Goal: Obtain resource: Download file/media

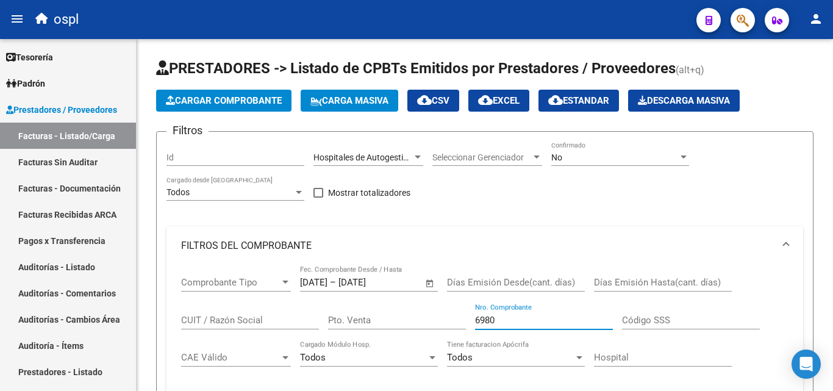
scroll to position [183, 0]
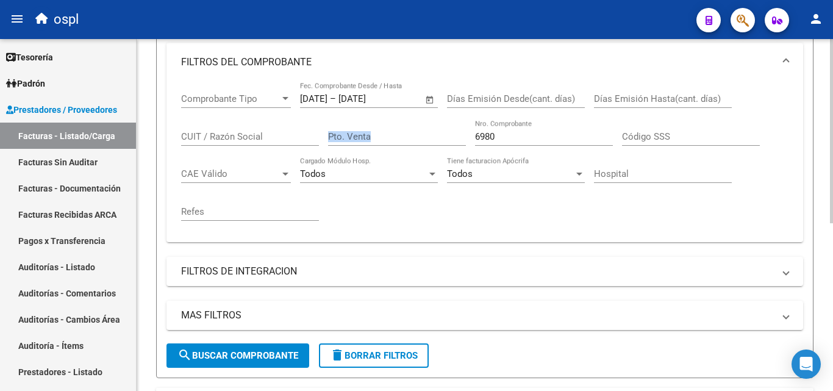
drag, startPoint x: 492, startPoint y: 142, endPoint x: 461, endPoint y: 142, distance: 31.1
click at [461, 142] on div "Comprobante Tipo Comprobante Tipo [DATE] [DATE] – [DATE] End date Fec. Comproba…" at bounding box center [484, 157] width 607 height 151
click at [86, 162] on link "Facturas Sin Auditar" at bounding box center [68, 162] width 136 height 26
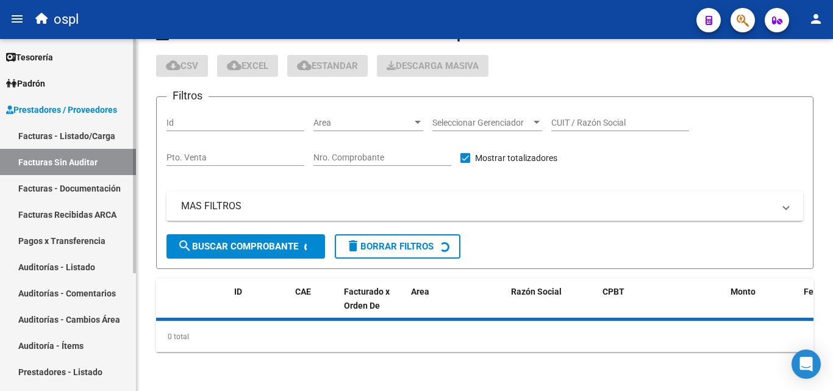
click at [92, 133] on link "Facturas - Listado/Carga" at bounding box center [68, 136] width 136 height 26
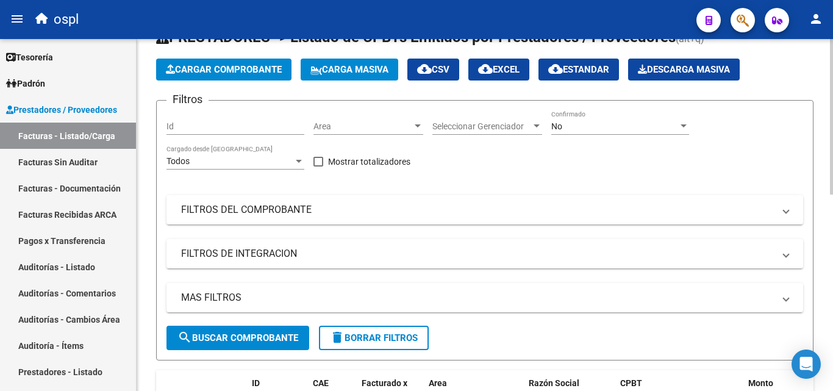
scroll to position [1, 0]
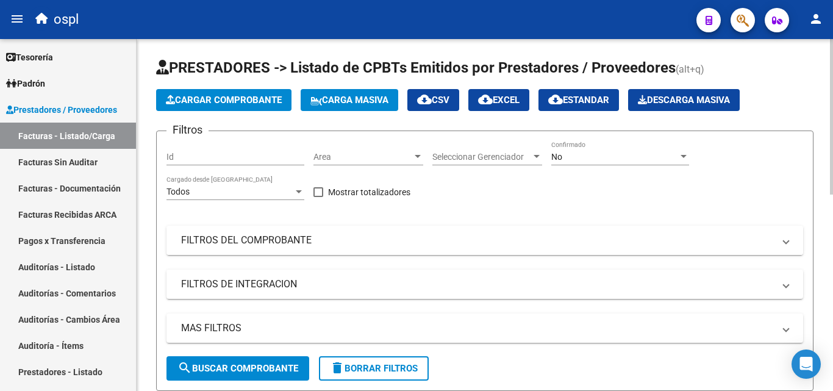
click at [423, 229] on mat-expansion-panel-header "FILTROS DEL COMPROBANTE" at bounding box center [484, 240] width 636 height 29
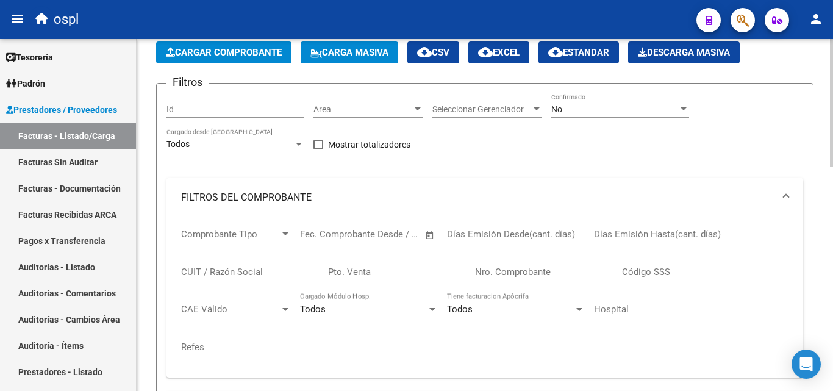
scroll to position [123, 0]
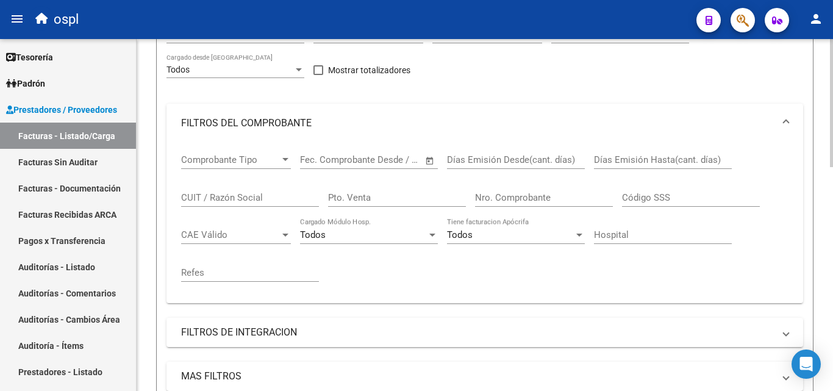
click at [507, 197] on input "Nro. Comprobante" at bounding box center [544, 197] width 138 height 11
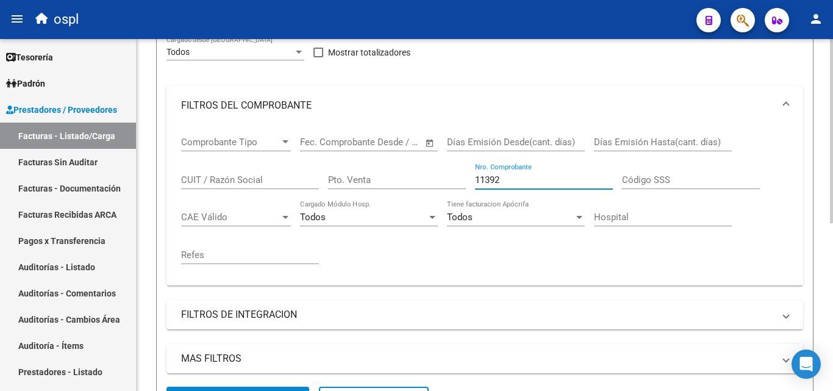
scroll to position [76, 0]
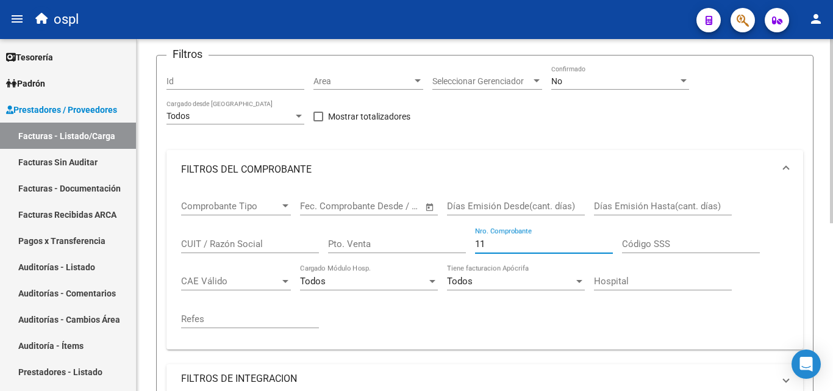
type input "1"
type input "11429"
click at [450, 313] on div "Comprobante Tipo Comprobante Tipo Start date – End date Fec. Comprobante Desde …" at bounding box center [484, 264] width 607 height 151
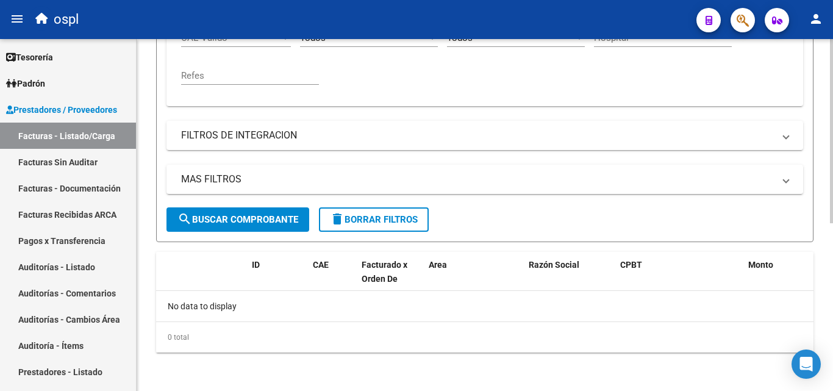
scroll to position [320, 0]
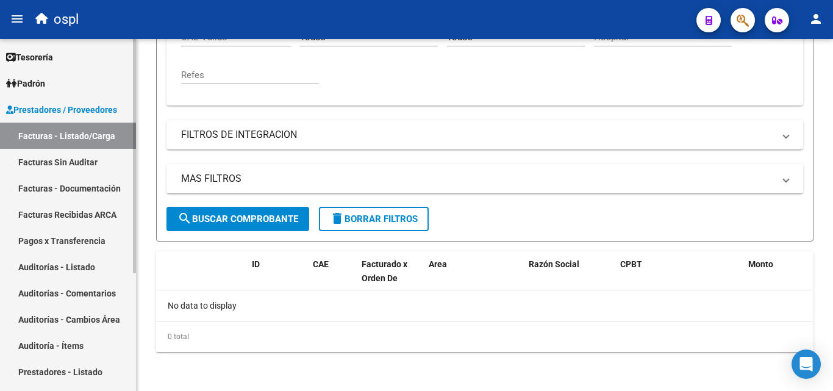
click at [87, 268] on link "Auditorías - Listado" at bounding box center [68, 267] width 136 height 26
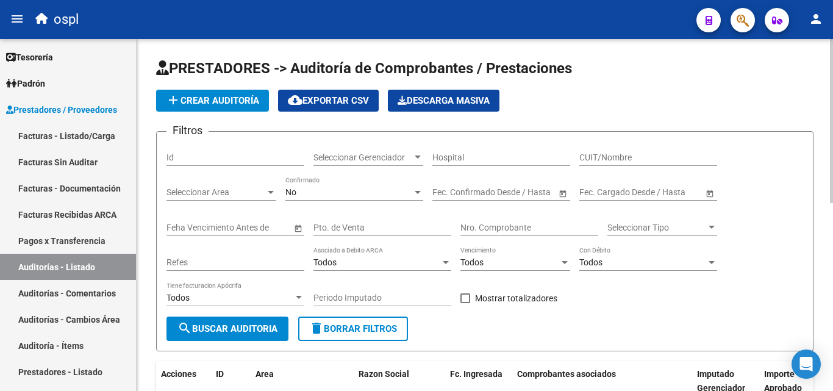
click at [516, 224] on input "Nro. Comprobante" at bounding box center [529, 227] width 138 height 10
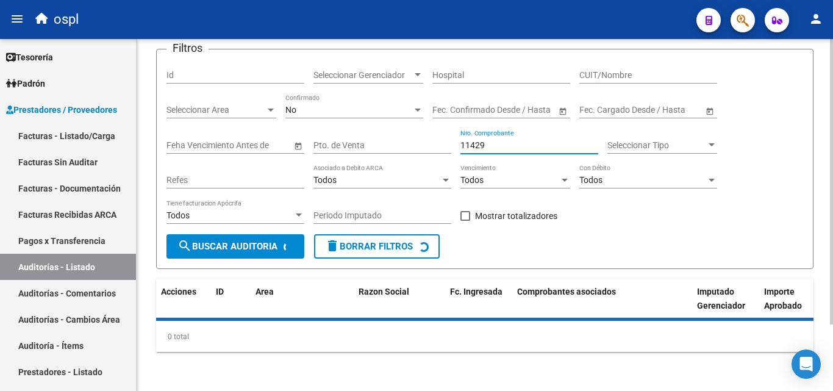
scroll to position [110, 0]
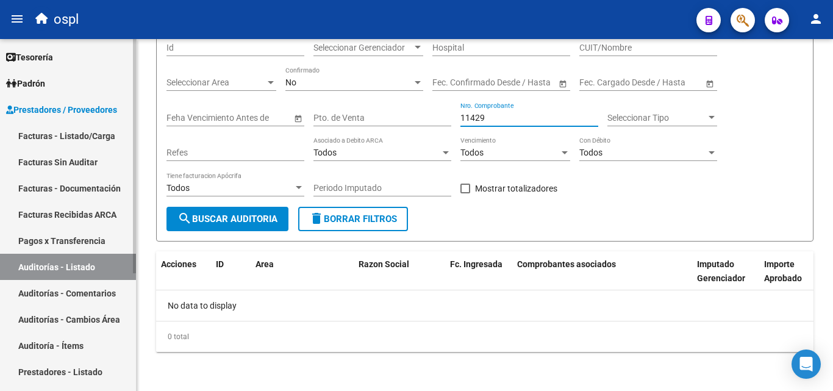
type input "11429"
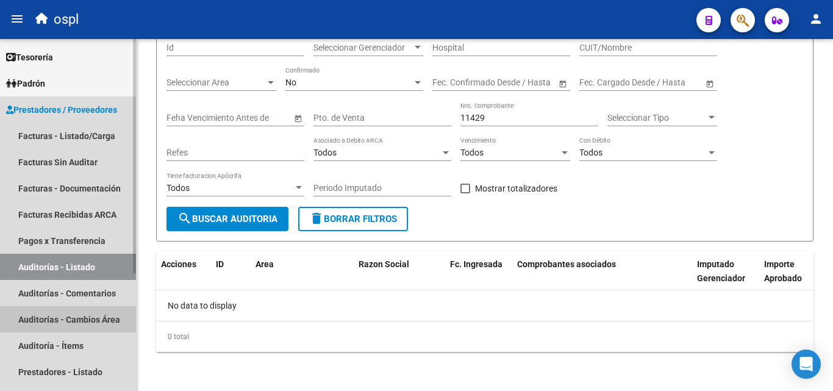
click at [96, 322] on link "Auditorías - Cambios Área" at bounding box center [68, 319] width 136 height 26
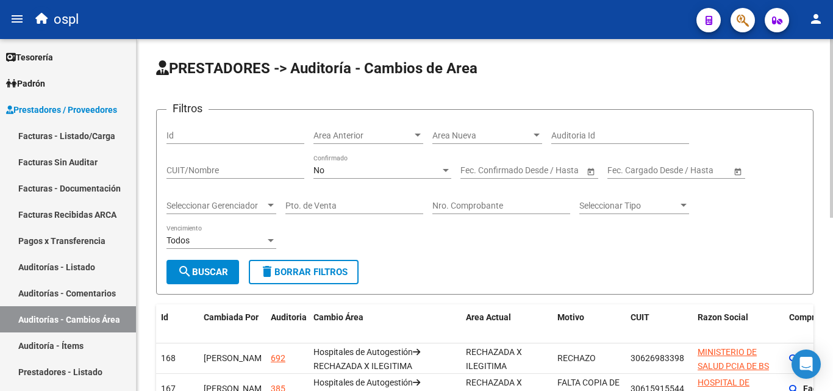
click at [496, 204] on input "Nro. Comprobante" at bounding box center [501, 206] width 138 height 10
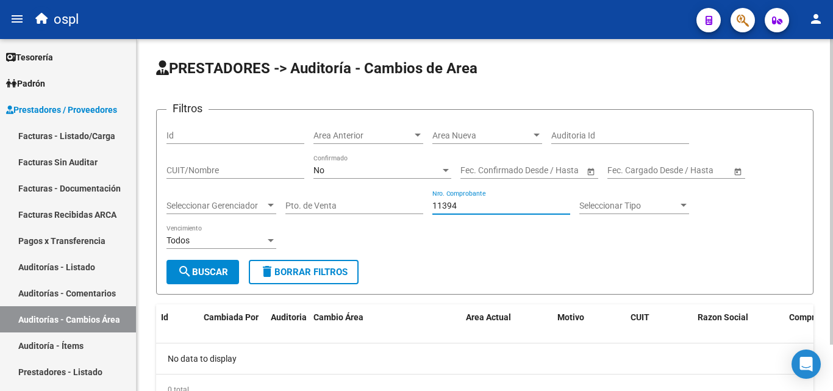
type input "11394"
click at [391, 162] on div "No Confirmado" at bounding box center [382, 166] width 138 height 24
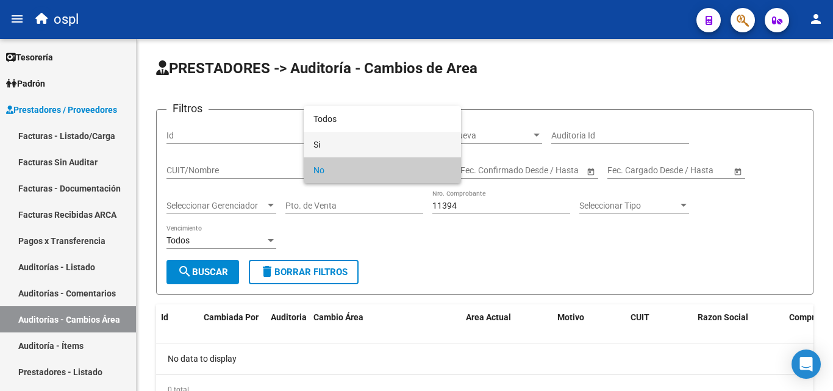
click at [397, 143] on span "Si" at bounding box center [382, 145] width 138 height 26
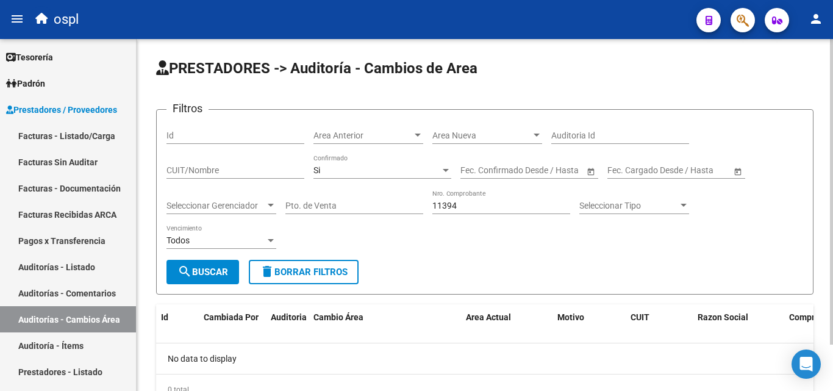
click at [407, 164] on div "Si Confirmado" at bounding box center [382, 166] width 138 height 24
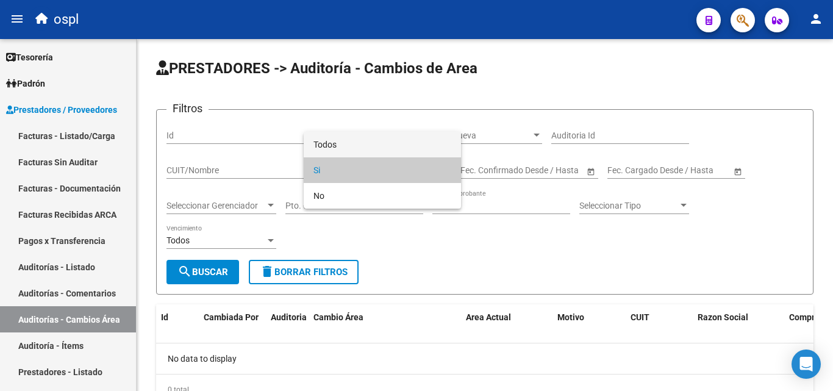
click at [394, 140] on span "Todos" at bounding box center [382, 145] width 138 height 26
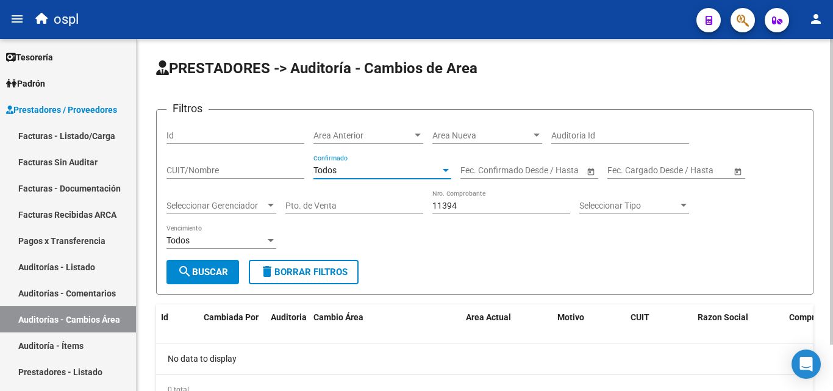
click at [219, 271] on span "search Buscar" at bounding box center [202, 271] width 51 height 11
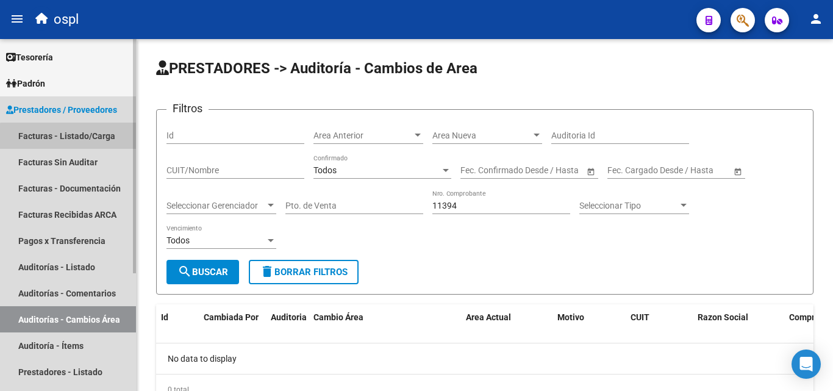
click at [116, 148] on link "Facturas - Listado/Carga" at bounding box center [68, 136] width 136 height 26
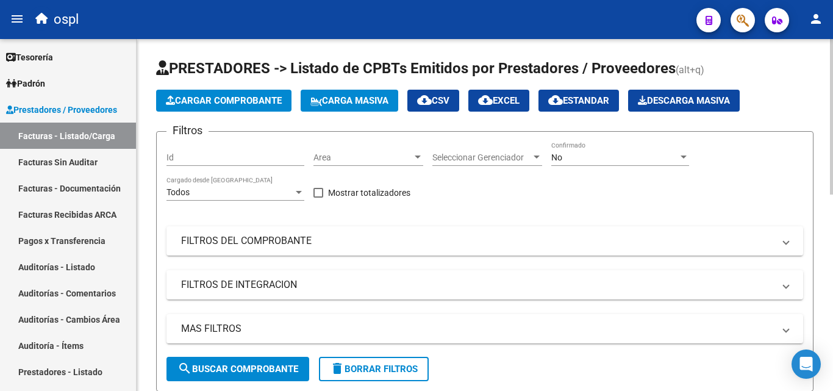
click at [600, 160] on div "No" at bounding box center [614, 157] width 127 height 10
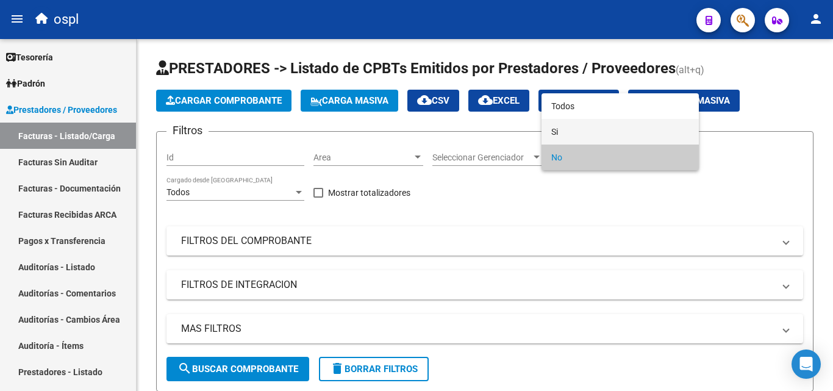
click at [589, 119] on span "Si" at bounding box center [620, 132] width 138 height 26
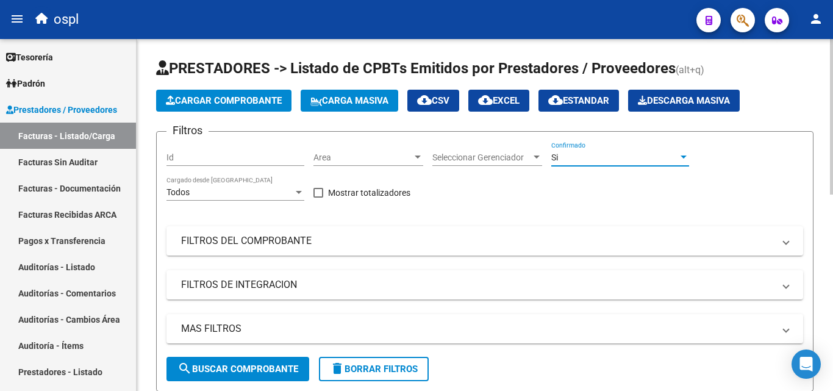
click at [578, 169] on div "Si Confirmado" at bounding box center [620, 158] width 138 height 35
click at [578, 158] on div "Si" at bounding box center [614, 157] width 127 height 10
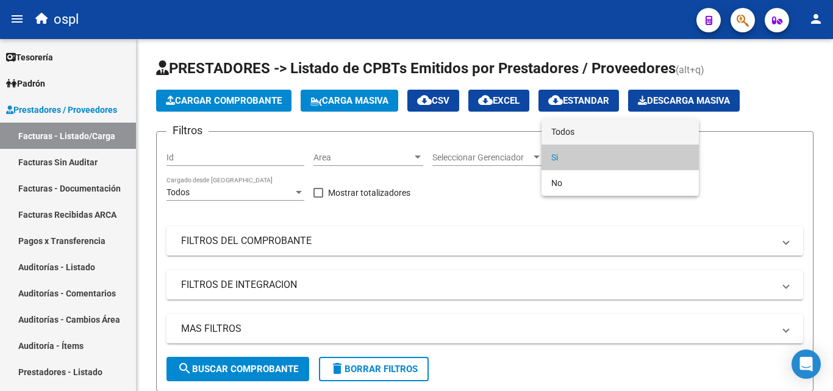
click at [588, 125] on span "Todos" at bounding box center [620, 132] width 138 height 26
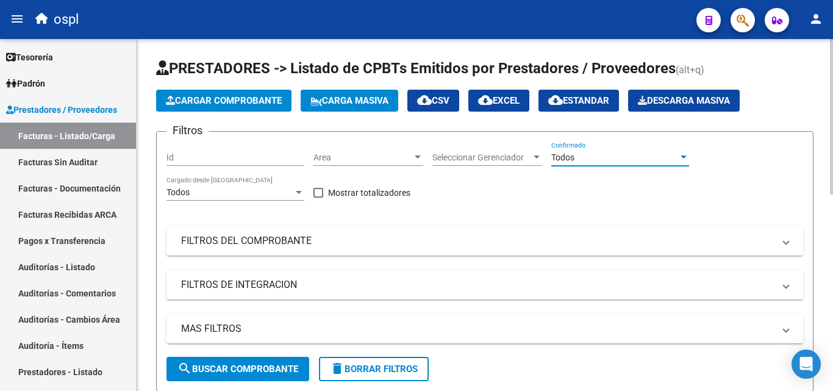
click at [517, 188] on div "Filtros Id Area Area Seleccionar Gerenciador Seleccionar Gerenciador Todos Conf…" at bounding box center [484, 248] width 636 height 215
click at [395, 229] on mat-expansion-panel-header "FILTROS DEL COMPROBANTE" at bounding box center [484, 240] width 636 height 29
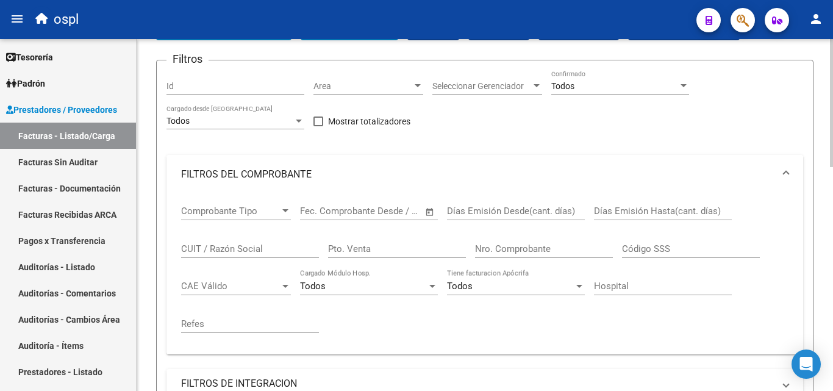
scroll to position [122, 0]
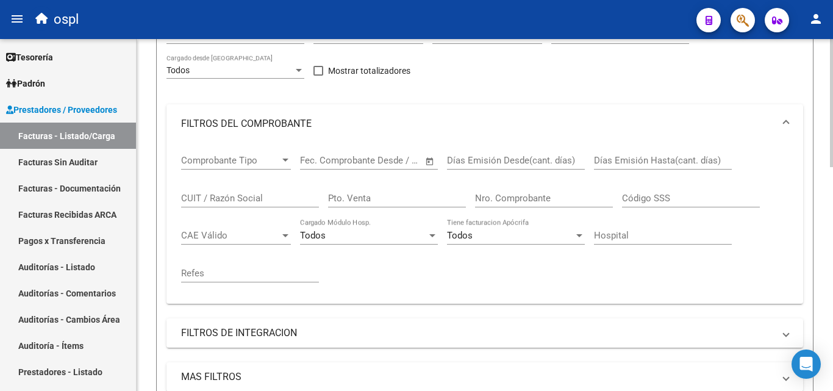
click at [524, 197] on input "Nro. Comprobante" at bounding box center [544, 198] width 138 height 11
type input "11394"
click at [478, 276] on div "Comprobante Tipo Comprobante Tipo Start date – End date Fec. Comprobante Desde …" at bounding box center [484, 218] width 607 height 151
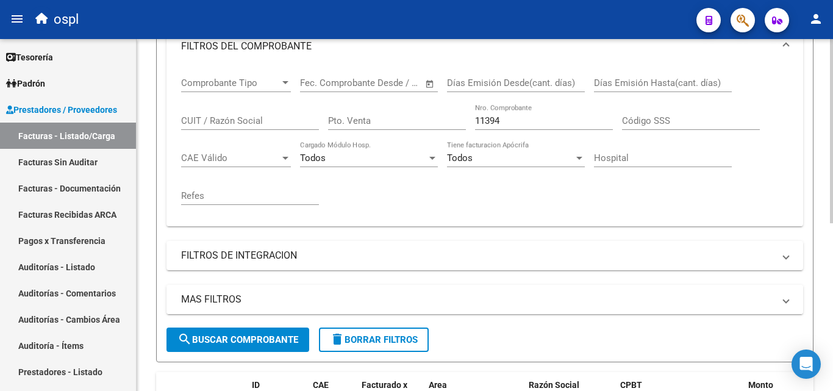
scroll to position [198, 0]
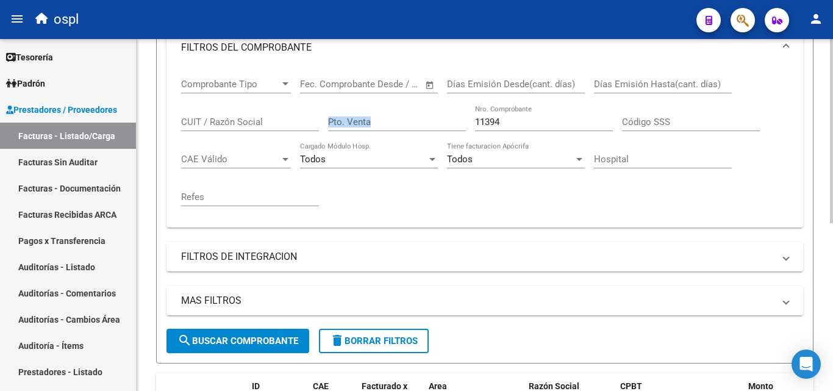
drag, startPoint x: 520, startPoint y: 115, endPoint x: 460, endPoint y: 128, distance: 61.1
click at [460, 128] on div "Comprobante Tipo Comprobante Tipo Start date – End date Fec. Comprobante Desde …" at bounding box center [484, 142] width 607 height 151
drag, startPoint x: 507, startPoint y: 126, endPoint x: 461, endPoint y: 128, distance: 45.8
click at [461, 128] on div "Comprobante Tipo Comprobante Tipo Start date – End date Fec. Comprobante Desde …" at bounding box center [484, 142] width 607 height 151
click at [275, 122] on input "CUIT / Razón Social" at bounding box center [250, 121] width 138 height 11
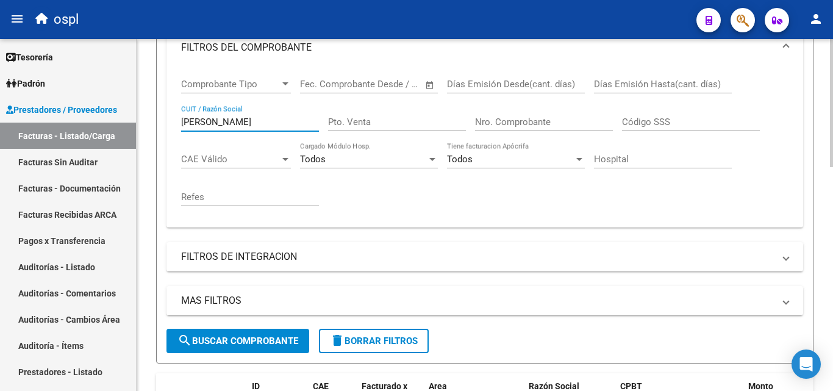
click at [355, 181] on div "Comprobante Tipo Comprobante Tipo Start date – End date Fec. Comprobante Desde …" at bounding box center [484, 142] width 607 height 151
click at [182, 121] on input "[PERSON_NAME]" at bounding box center [250, 121] width 138 height 11
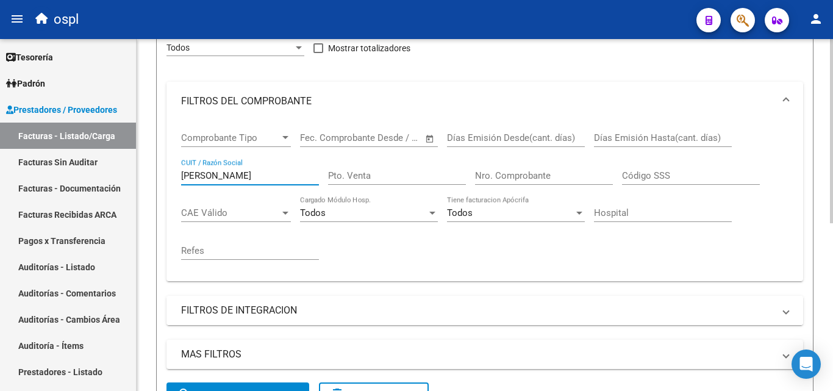
scroll to position [137, 0]
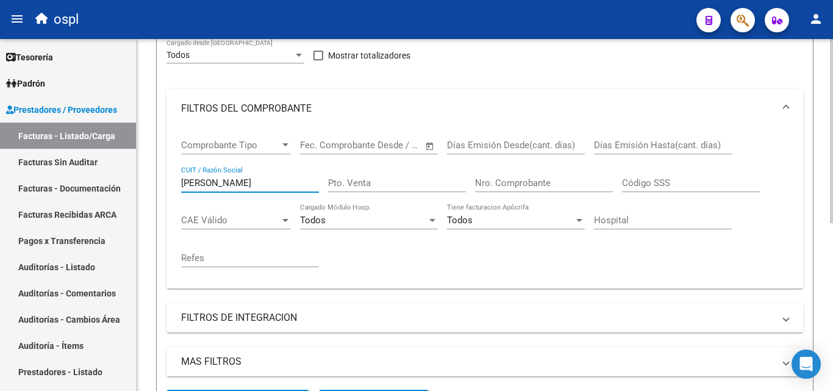
drag, startPoint x: 221, startPoint y: 184, endPoint x: 171, endPoint y: 170, distance: 51.3
click at [171, 170] on div "Comprobante Tipo Comprobante Tipo Start date – End date Fec. Comprobante Desde …" at bounding box center [484, 208] width 636 height 160
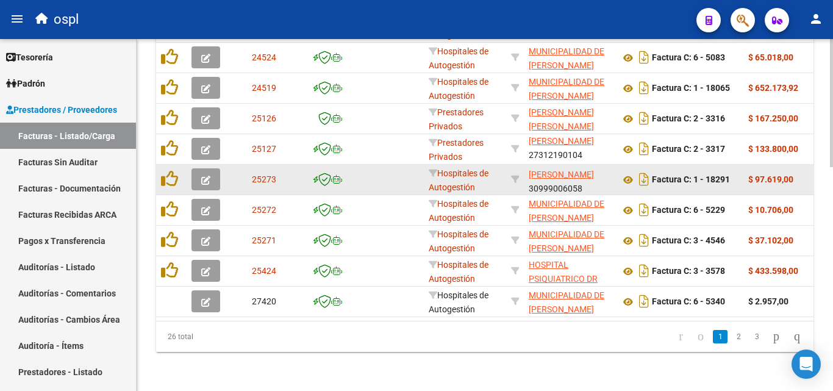
scroll to position [16, 0]
type input "[PERSON_NAME]"
click at [626, 173] on icon at bounding box center [628, 180] width 16 height 15
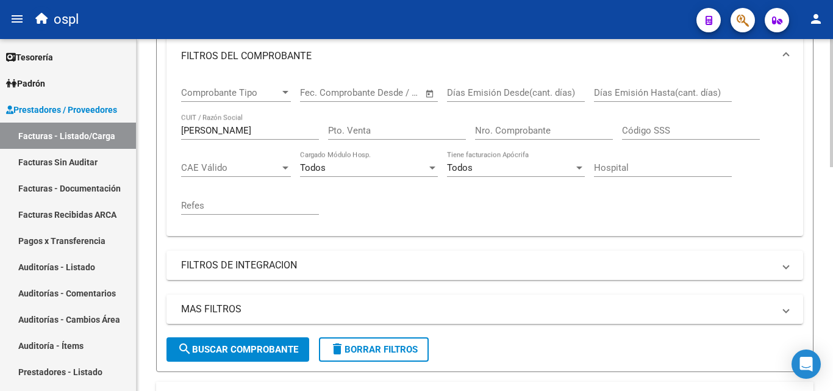
scroll to position [187, 0]
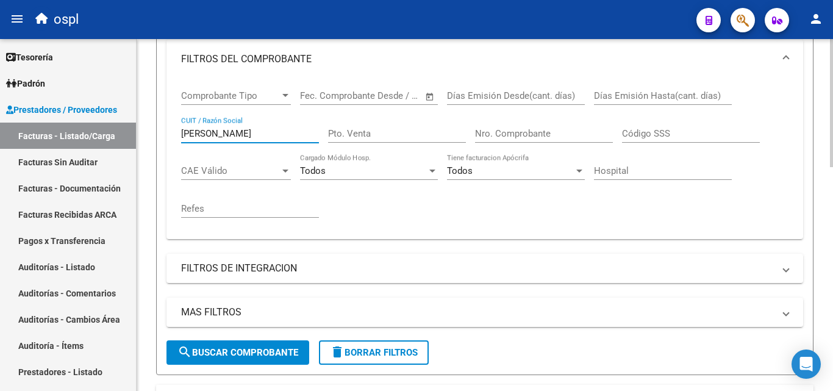
drag, startPoint x: 253, startPoint y: 137, endPoint x: 174, endPoint y: 135, distance: 78.7
click at [174, 135] on div "Comprobante Tipo Comprobante Tipo Start date – End date Fec. Comprobante Desde …" at bounding box center [484, 159] width 636 height 160
type input "LOBOS"
click at [174, 135] on div "Comprobante Tipo Comprobante Tipo Start date – End date Fec. Comprobante Desde …" at bounding box center [484, 159] width 636 height 160
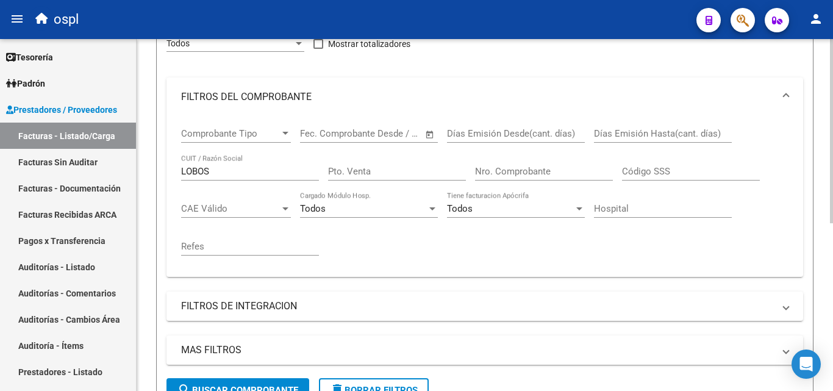
scroll to position [137, 0]
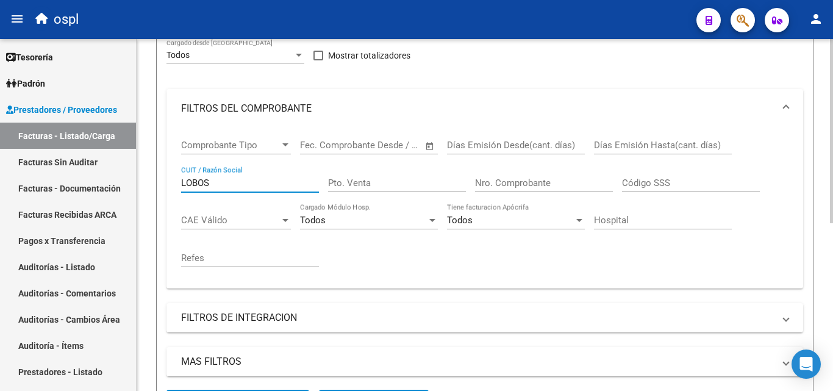
drag, startPoint x: 231, startPoint y: 180, endPoint x: 172, endPoint y: 182, distance: 59.2
click at [172, 182] on div "Comprobante Tipo Comprobante Tipo Start date – End date Fec. Comprobante Desde …" at bounding box center [484, 208] width 636 height 160
type input "[PERSON_NAME]"
click at [172, 182] on div "Comprobante Tipo Comprobante Tipo Start date – End date Fec. Comprobante Desde …" at bounding box center [484, 208] width 636 height 160
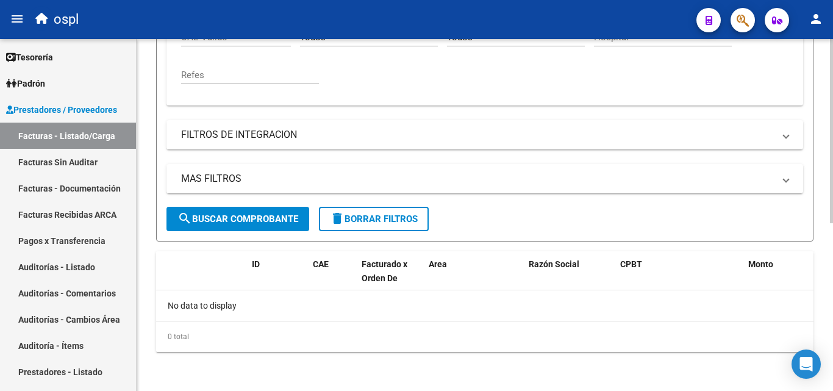
click at [202, 208] on button "search Buscar Comprobante" at bounding box center [237, 219] width 143 height 24
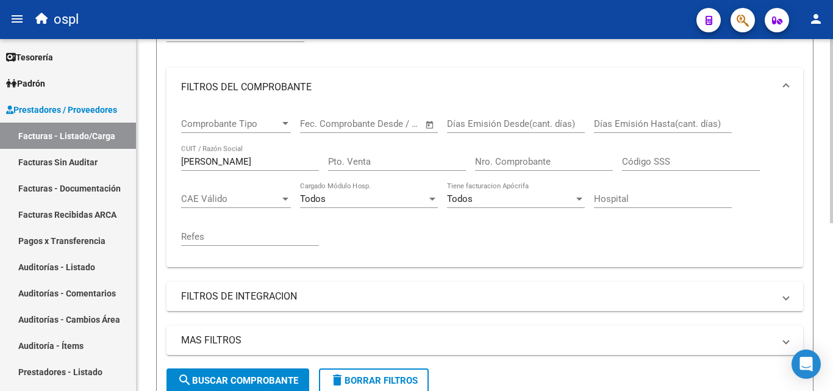
scroll to position [137, 0]
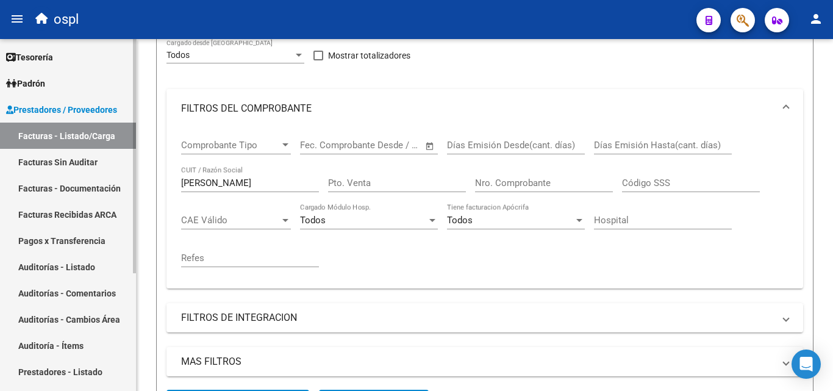
click at [59, 166] on link "Facturas Sin Auditar" at bounding box center [68, 162] width 136 height 26
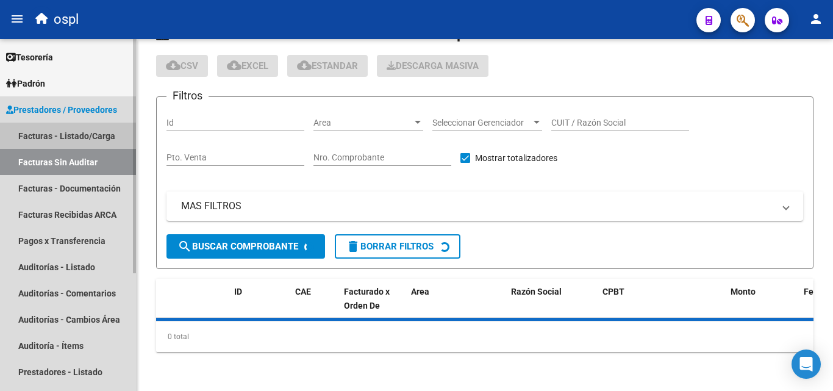
click at [74, 138] on link "Facturas - Listado/Carga" at bounding box center [68, 136] width 136 height 26
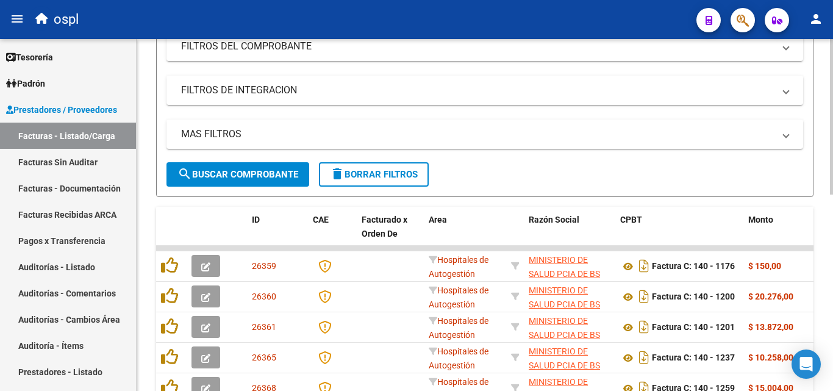
scroll to position [366, 0]
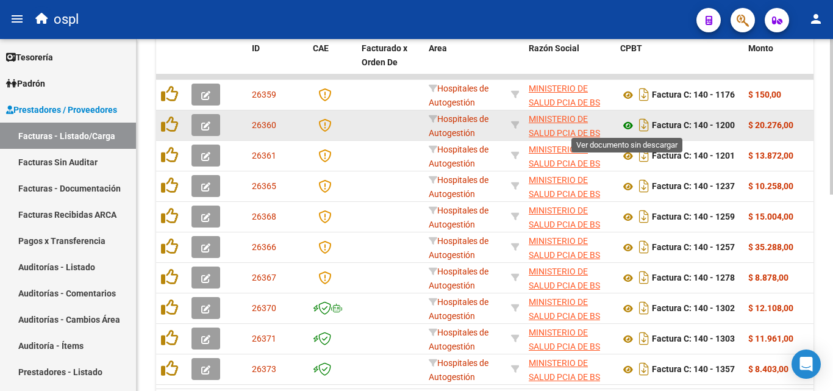
click at [624, 128] on icon at bounding box center [628, 125] width 16 height 15
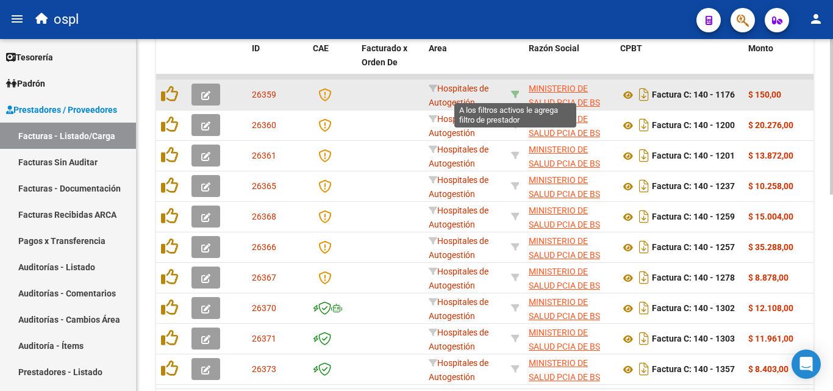
click at [515, 94] on icon at bounding box center [515, 94] width 9 height 9
type input "30626983398"
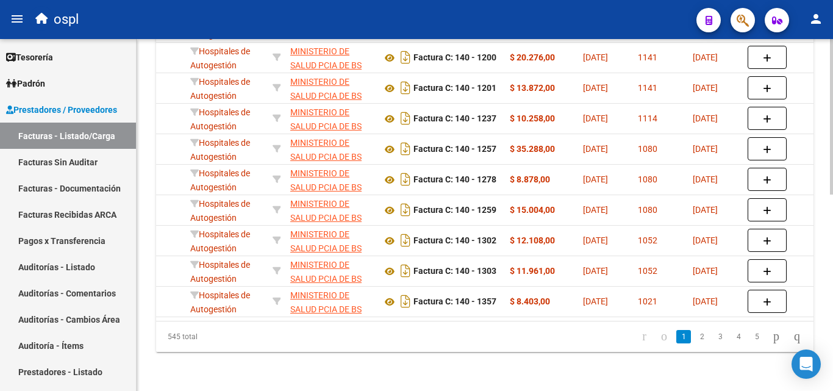
scroll to position [0, 39]
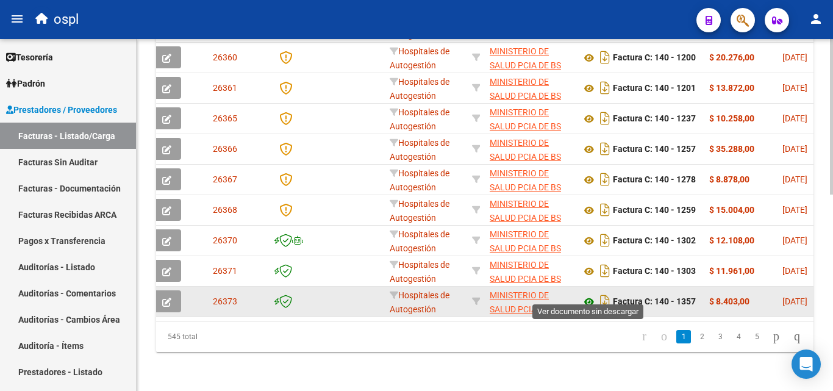
click at [588, 296] on icon at bounding box center [589, 301] width 16 height 15
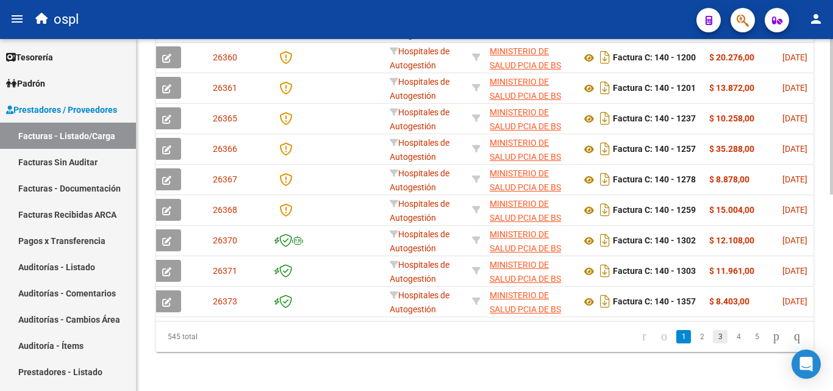
click at [713, 337] on link "3" at bounding box center [720, 336] width 15 height 13
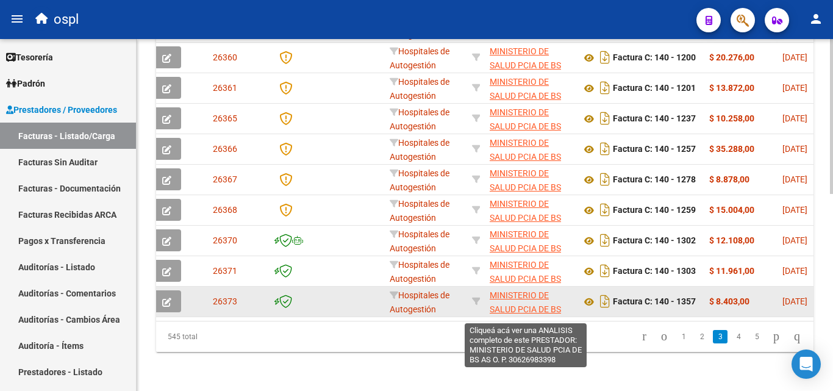
scroll to position [443, 0]
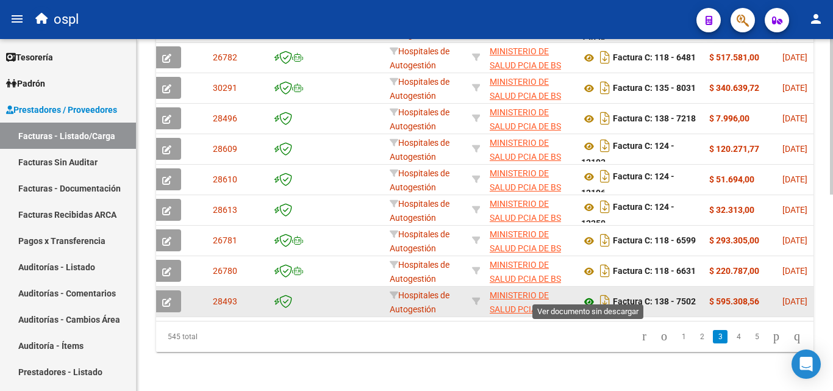
click at [586, 294] on icon at bounding box center [589, 301] width 16 height 15
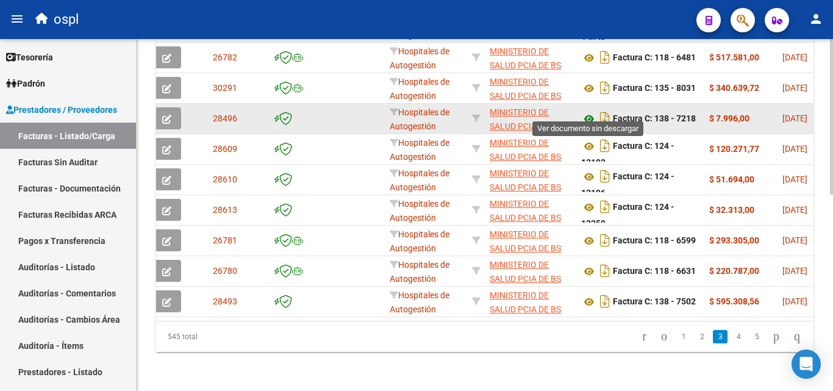
click at [589, 112] on icon at bounding box center [589, 119] width 16 height 15
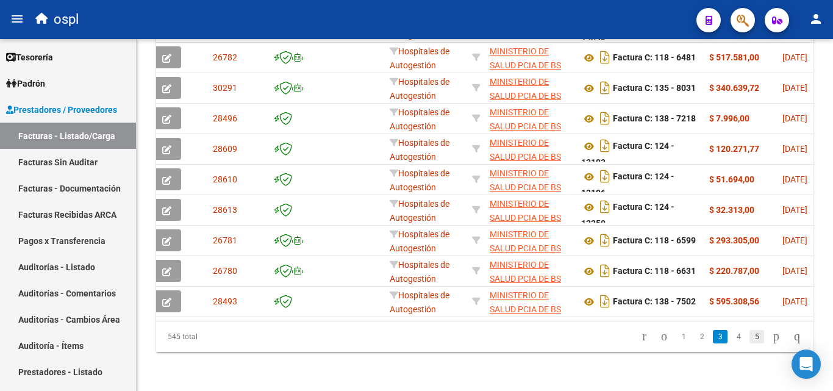
click at [749, 334] on link "5" at bounding box center [756, 336] width 15 height 13
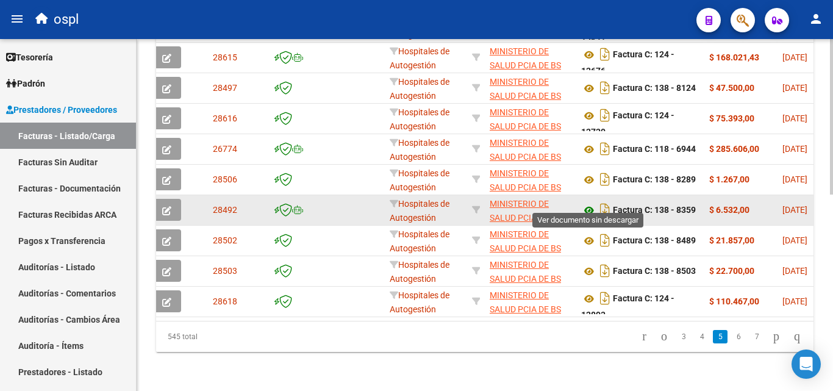
click at [588, 203] on icon at bounding box center [589, 210] width 16 height 15
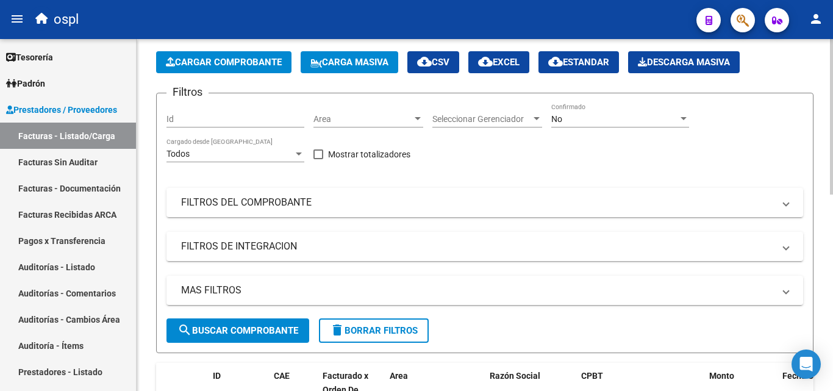
scroll to position [16, 0]
